Goal: Check status: Check status

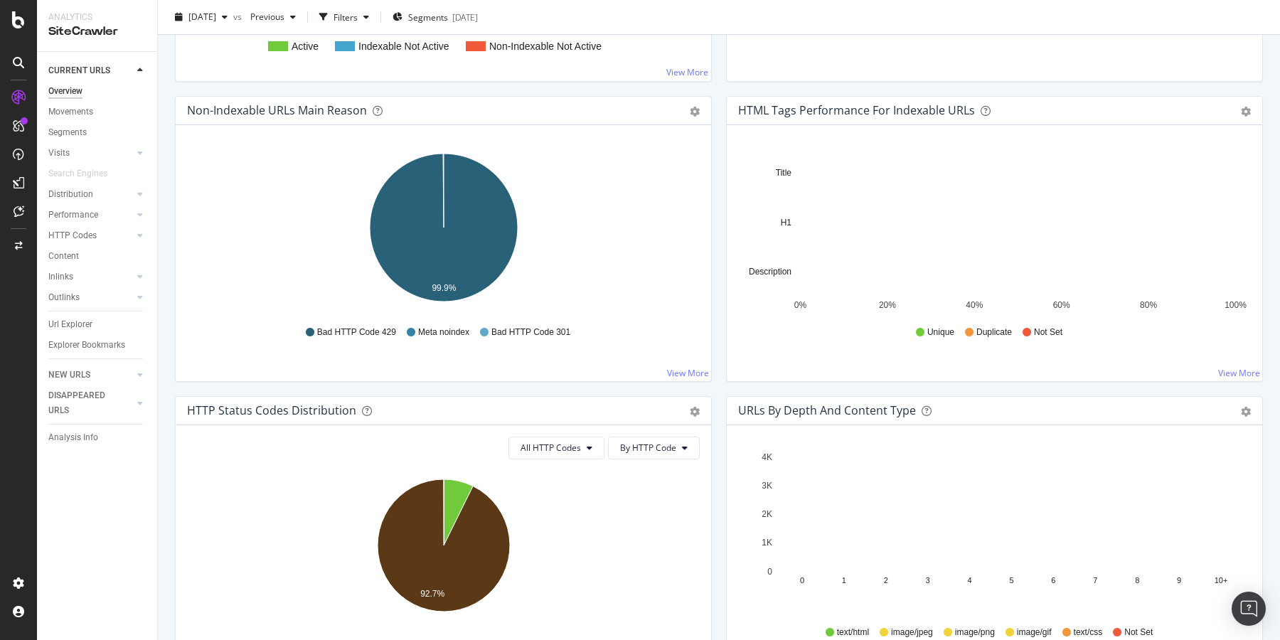
scroll to position [425, 0]
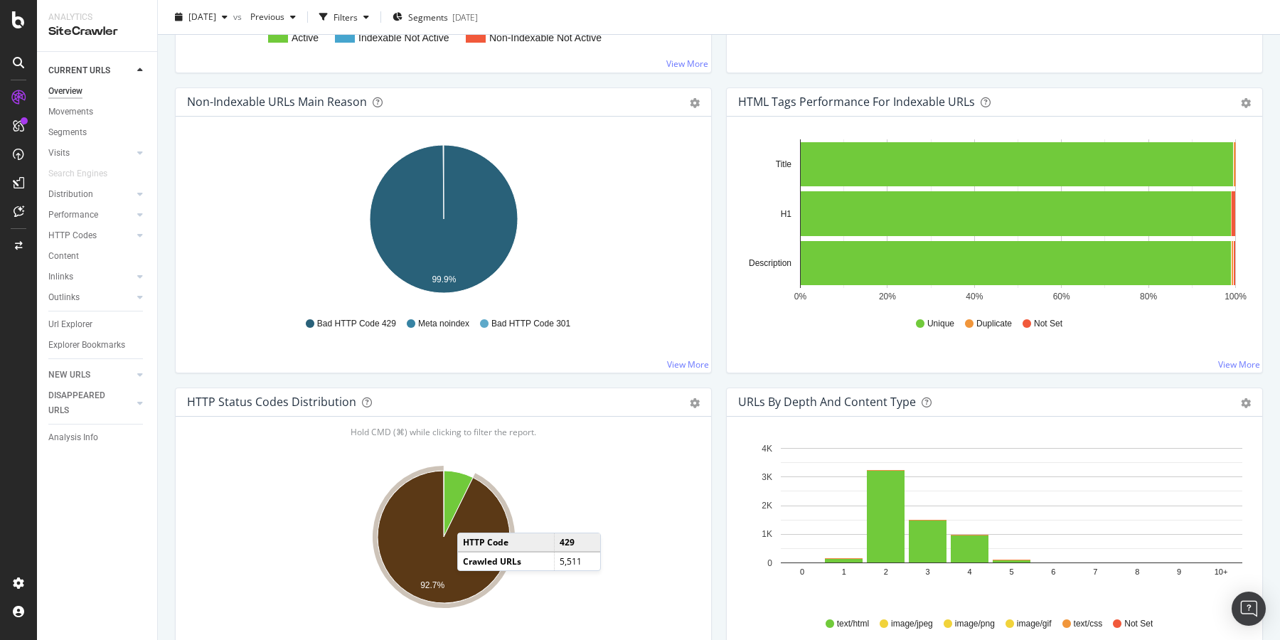
click at [472, 519] on icon "A chart." at bounding box center [444, 537] width 132 height 132
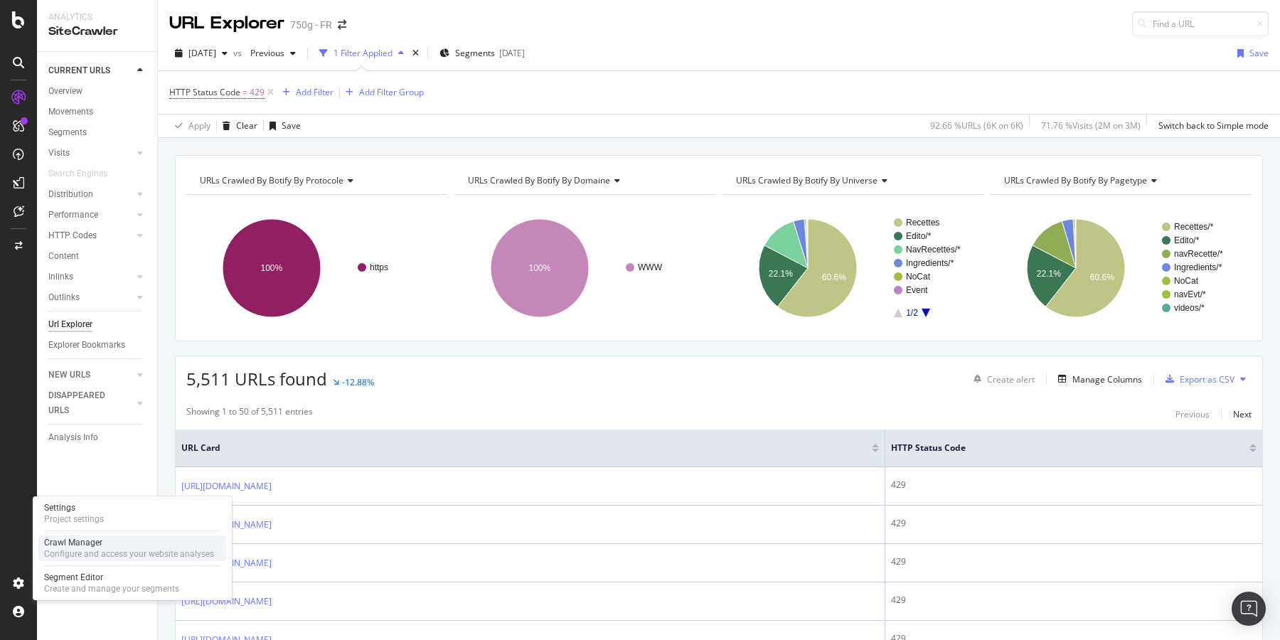
click at [111, 541] on div "Crawl Manager" at bounding box center [129, 542] width 170 height 11
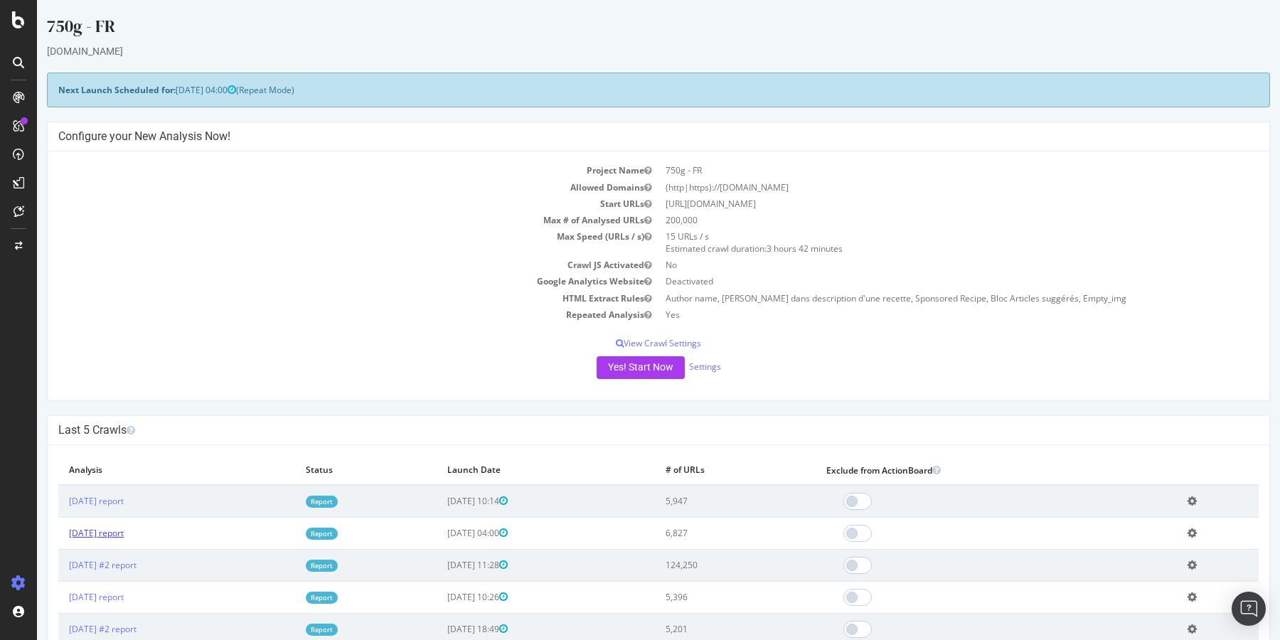
click at [115, 538] on link "[DATE] report" at bounding box center [96, 533] width 55 height 12
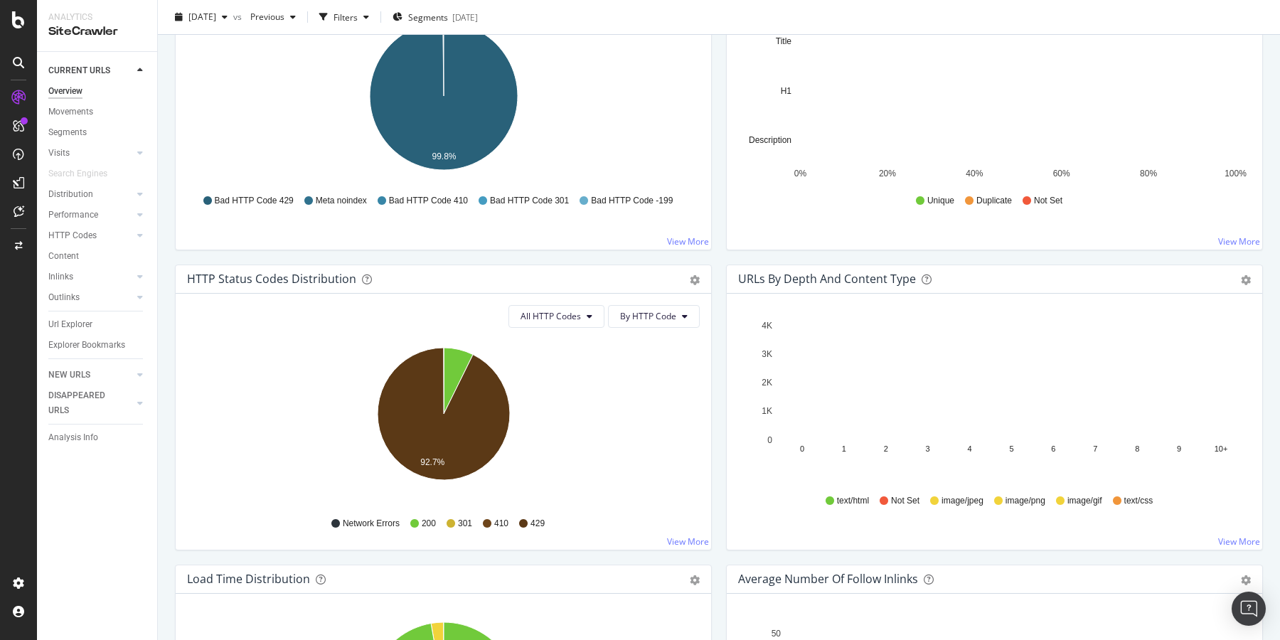
scroll to position [553, 0]
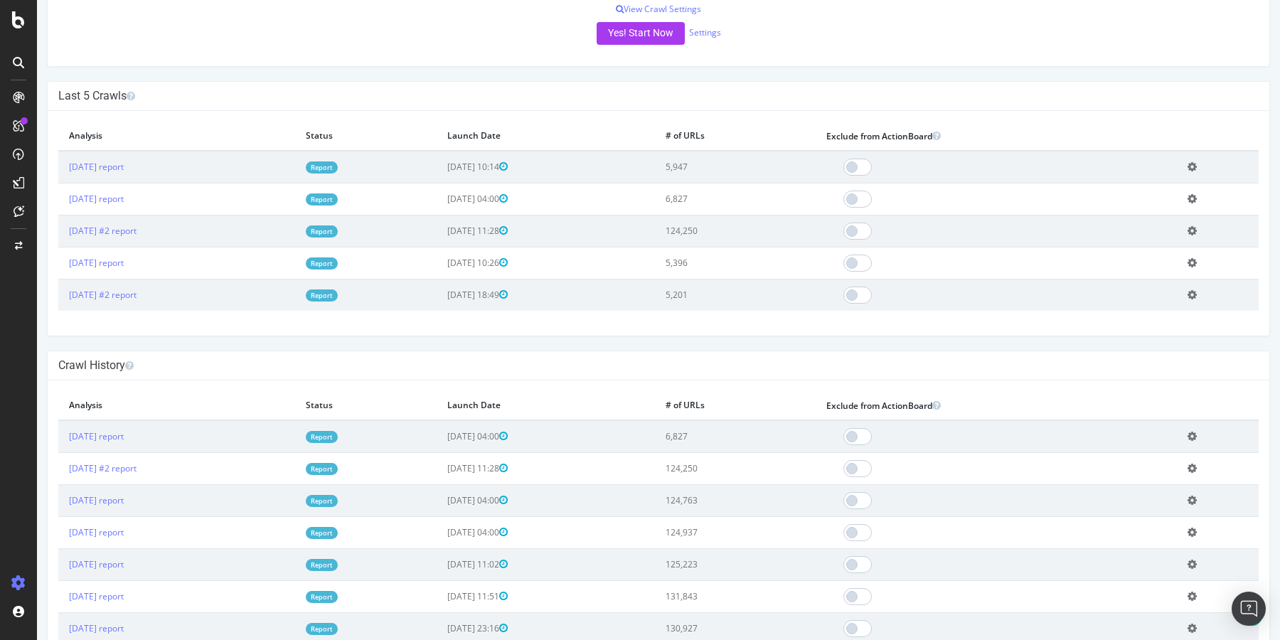
scroll to position [333, 0]
click at [1197, 264] on icon at bounding box center [1192, 264] width 9 height 11
click at [1160, 301] on link "Delete analysis" at bounding box center [1140, 304] width 114 height 19
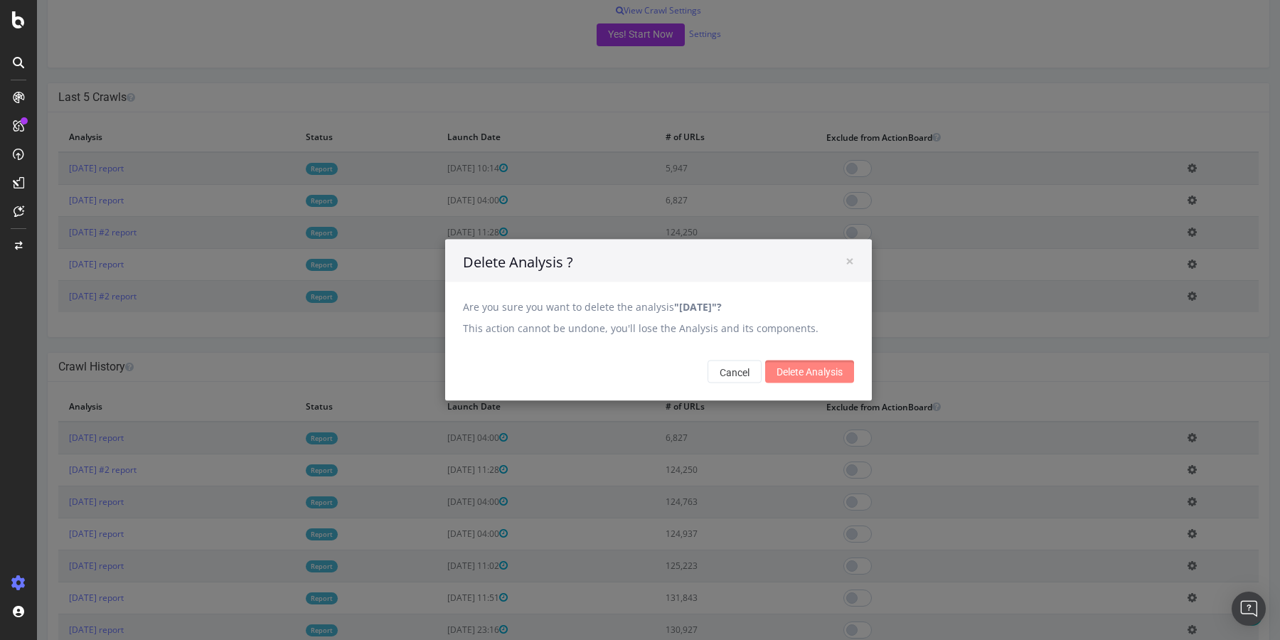
click at [821, 368] on input "Delete Analysis" at bounding box center [809, 372] width 89 height 23
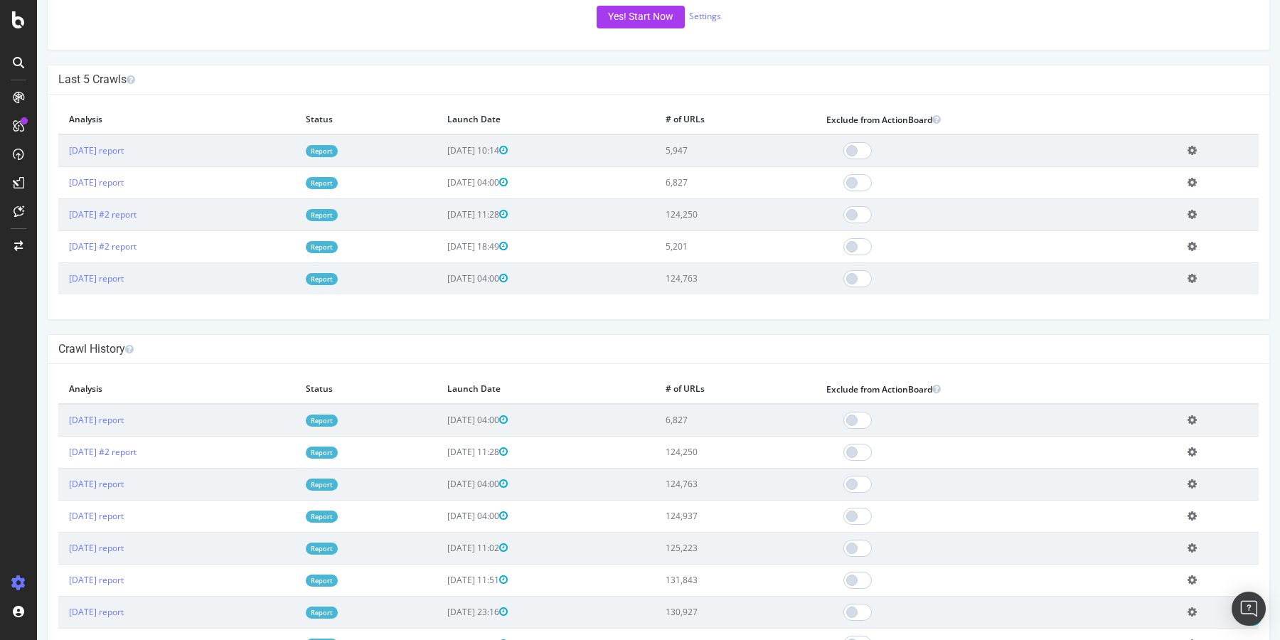
scroll to position [354, 0]
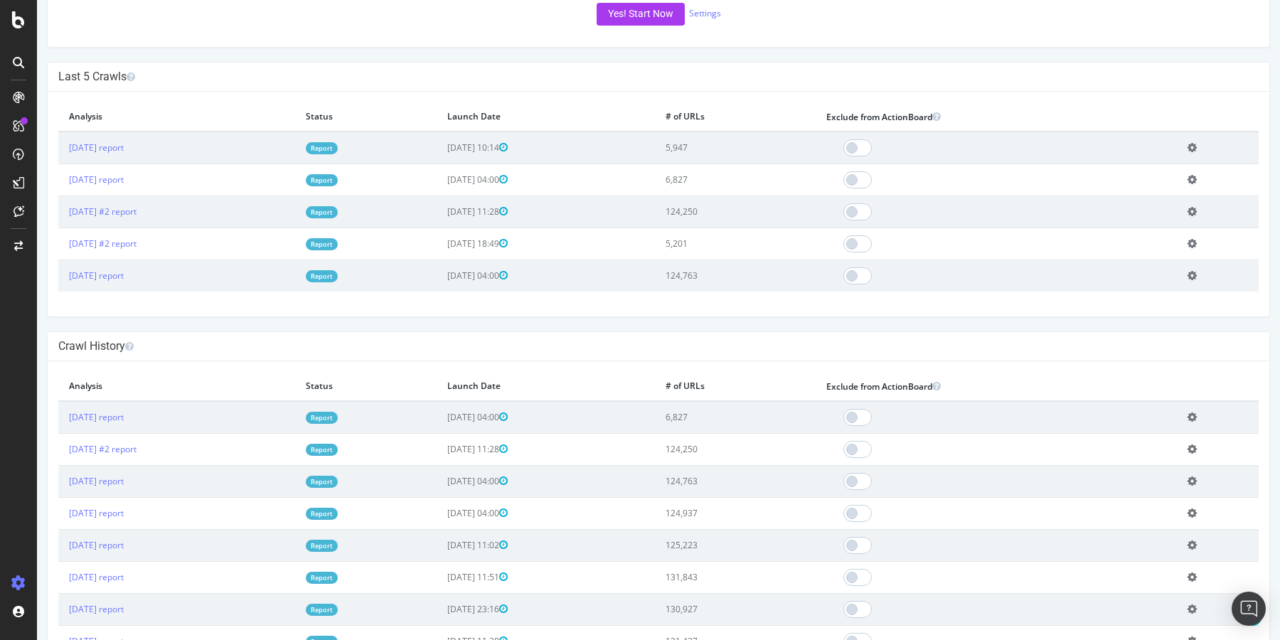
click at [1197, 242] on icon at bounding box center [1192, 243] width 9 height 11
click at [1147, 280] on link "Delete analysis" at bounding box center [1140, 284] width 114 height 19
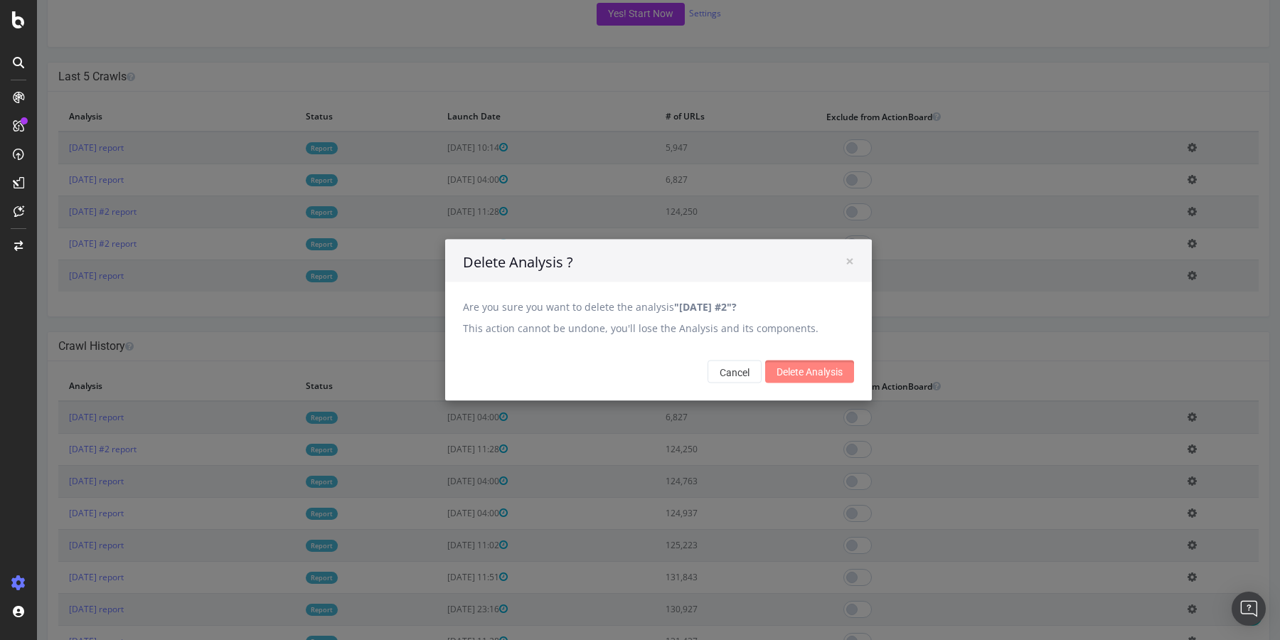
click at [809, 371] on input "Delete Analysis" at bounding box center [809, 372] width 89 height 23
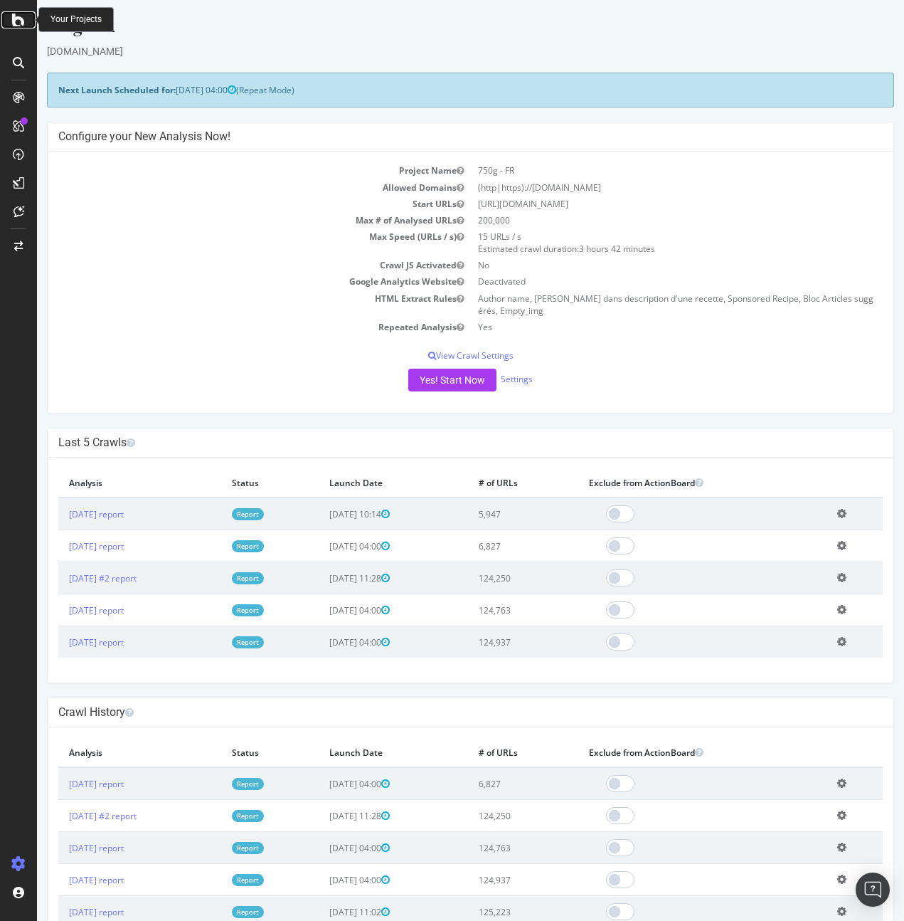
click at [15, 16] on icon at bounding box center [18, 19] width 13 height 17
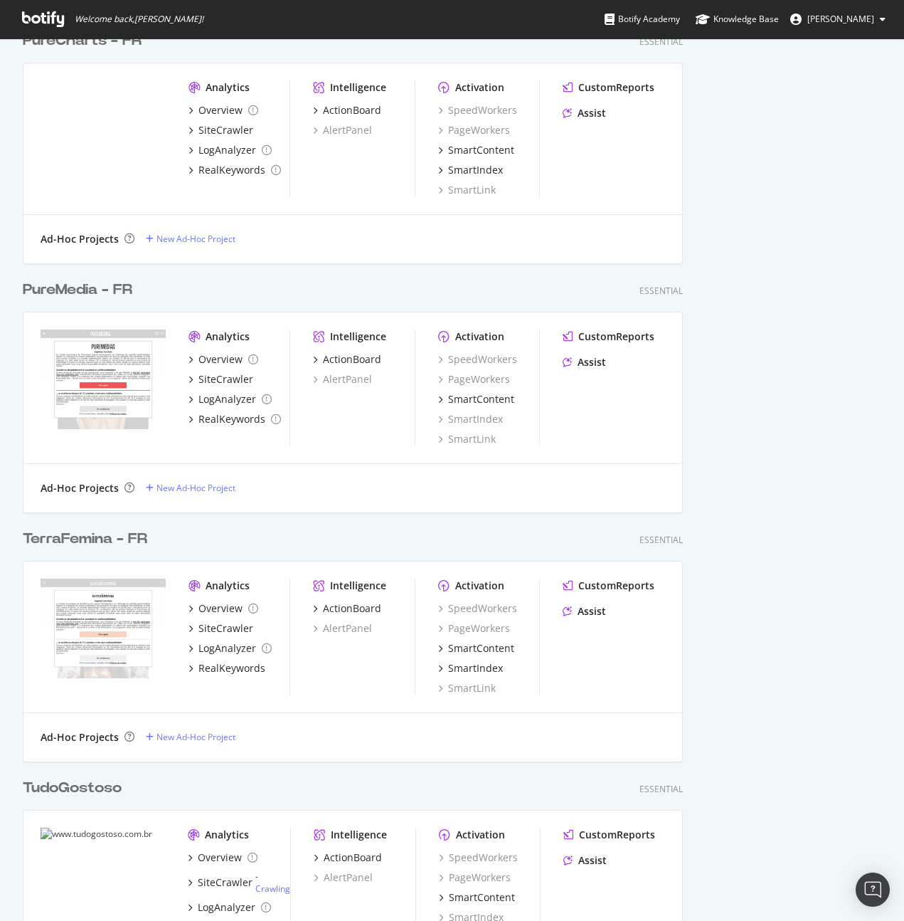
scroll to position [3693, 0]
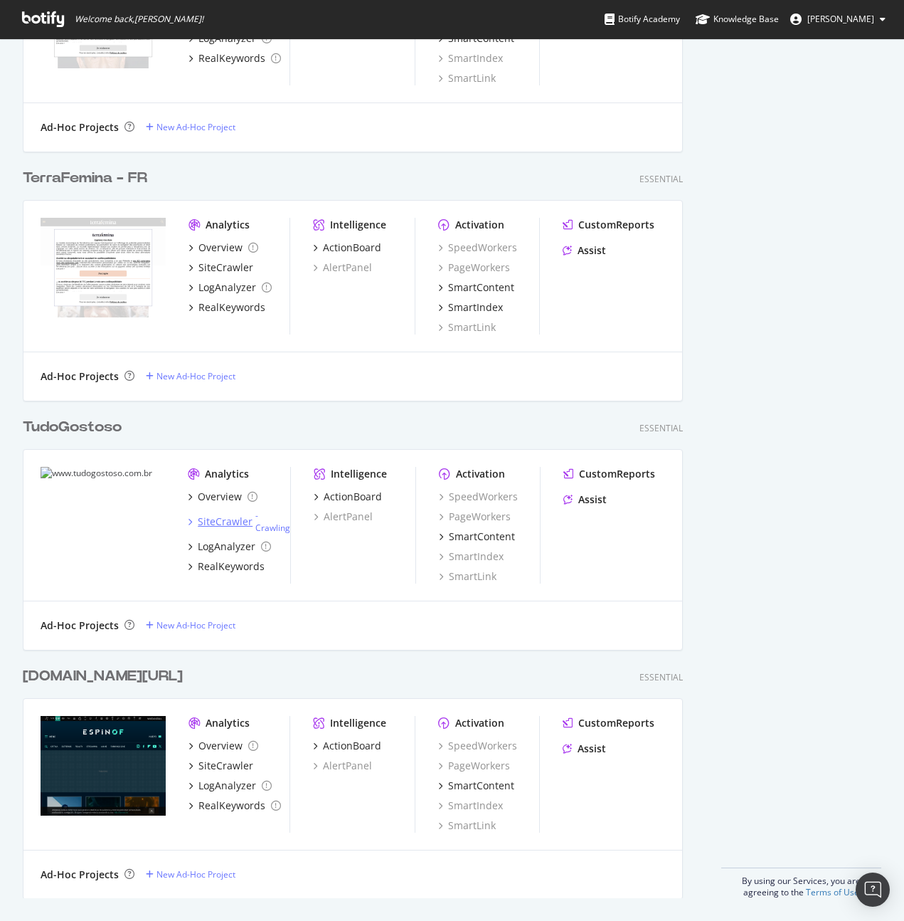
click at [218, 516] on div "SiteCrawler" at bounding box center [225, 521] width 55 height 14
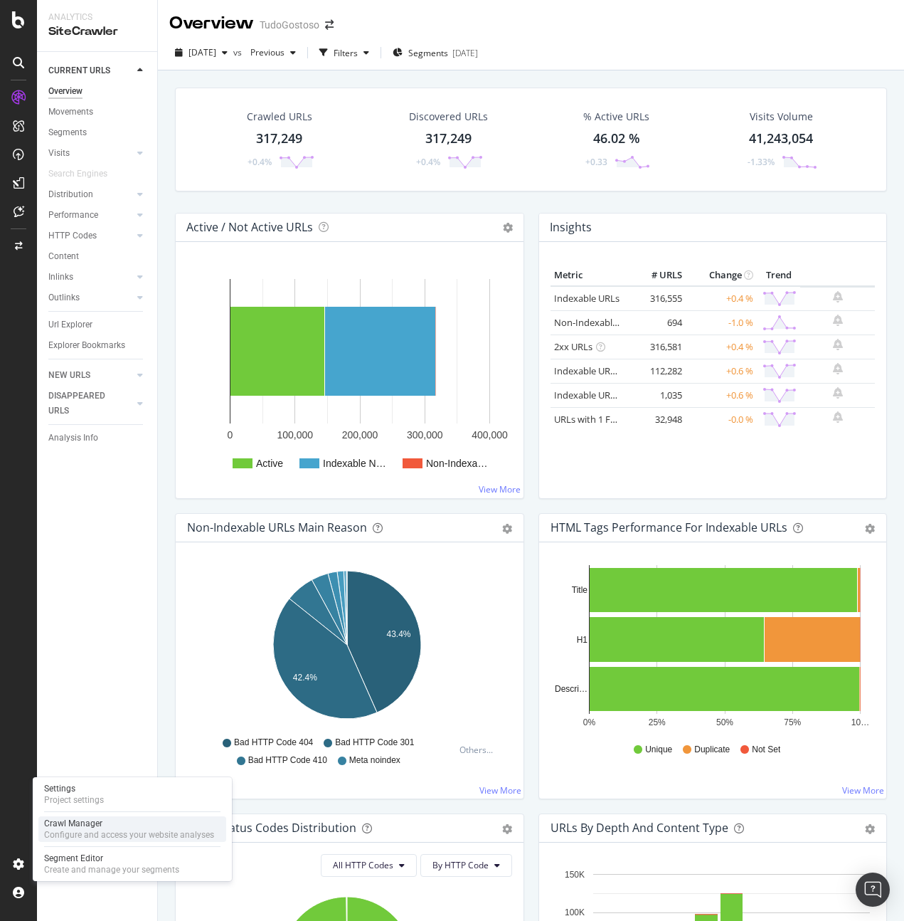
click at [92, 640] on div "Configure and access your website analyses" at bounding box center [129, 834] width 170 height 11
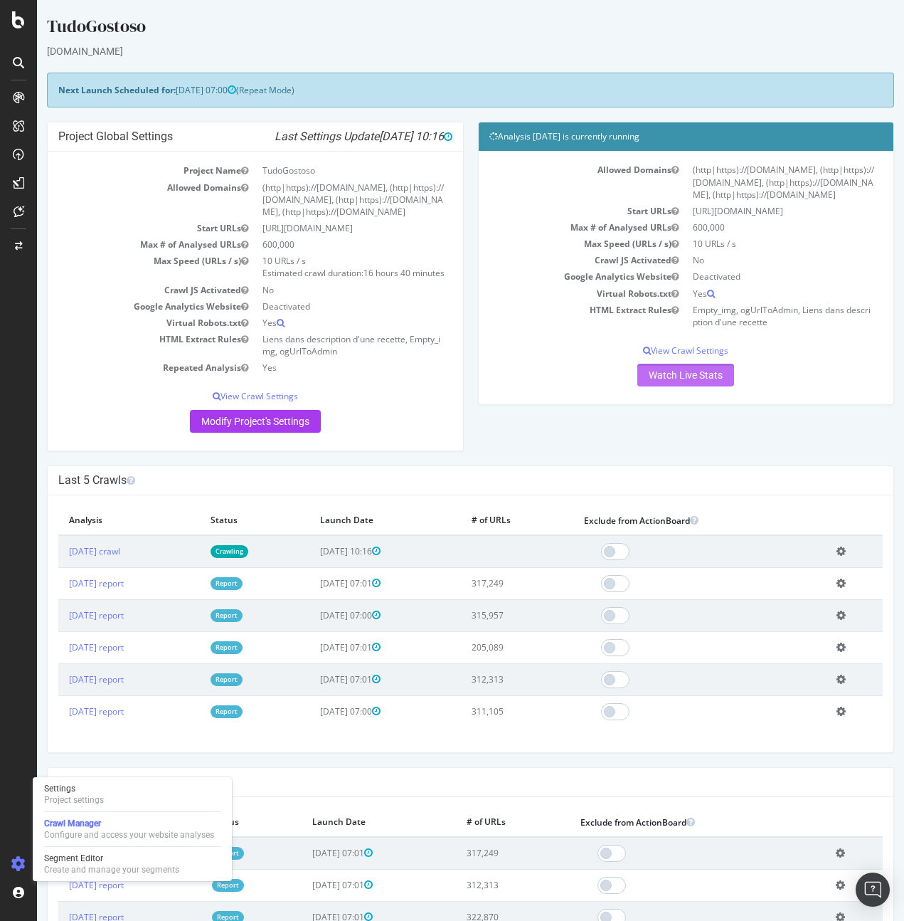
click at [691, 385] on link "Watch Live Stats" at bounding box center [685, 375] width 97 height 23
